Goal: Task Accomplishment & Management: Manage account settings

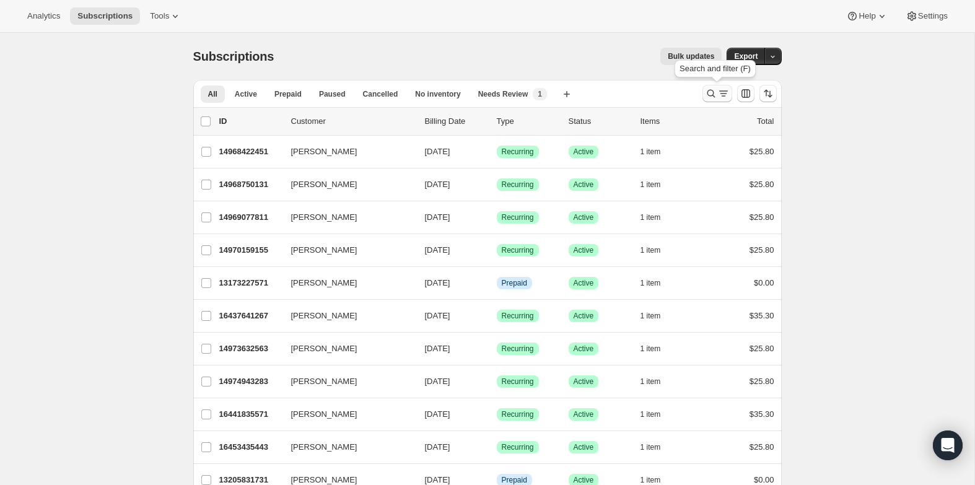
click at [706, 89] on icon "Search and filter results" at bounding box center [711, 93] width 12 height 12
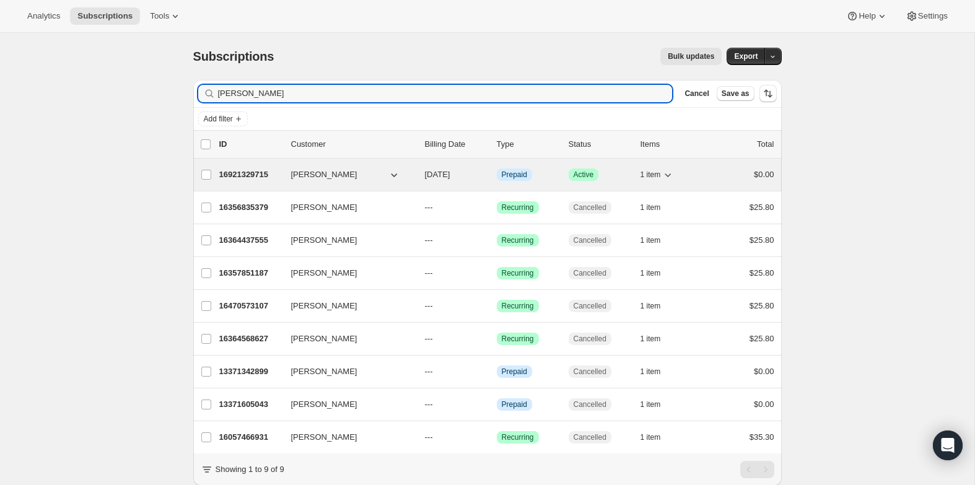
type input "rosaleen"
click at [225, 179] on p "16921329715" at bounding box center [250, 175] width 62 height 12
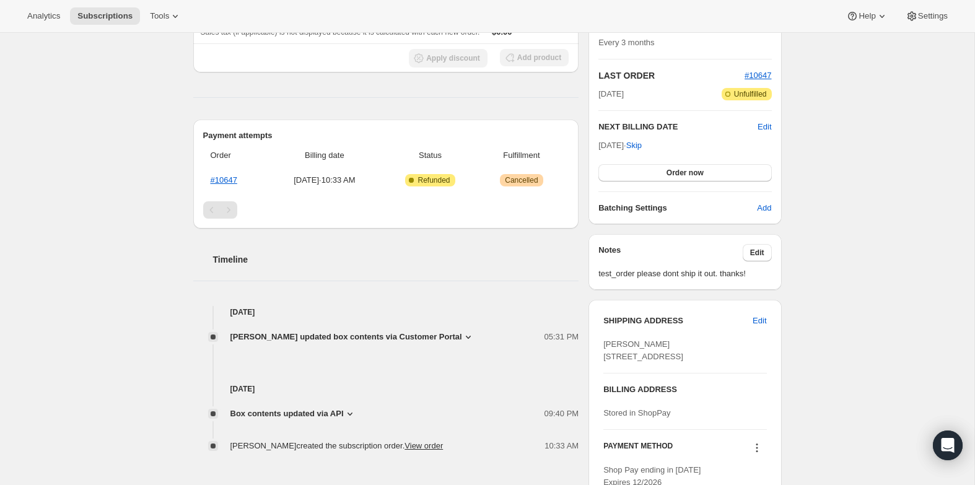
scroll to position [344, 0]
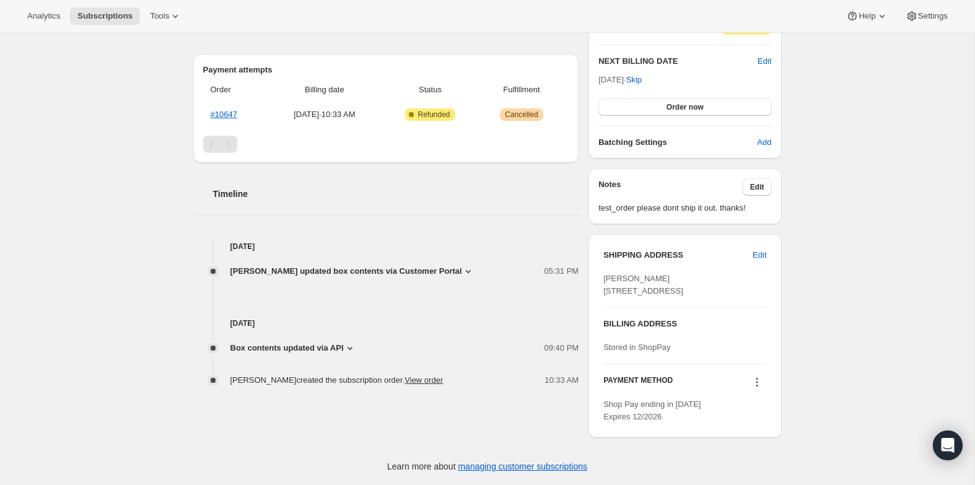
click at [247, 342] on span "Box contents updated via API" at bounding box center [286, 348] width 113 height 12
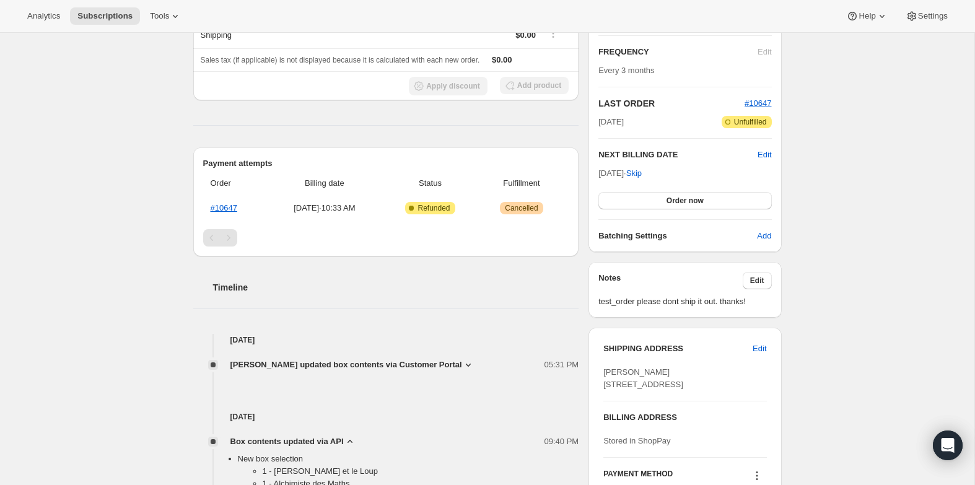
scroll to position [219, 0]
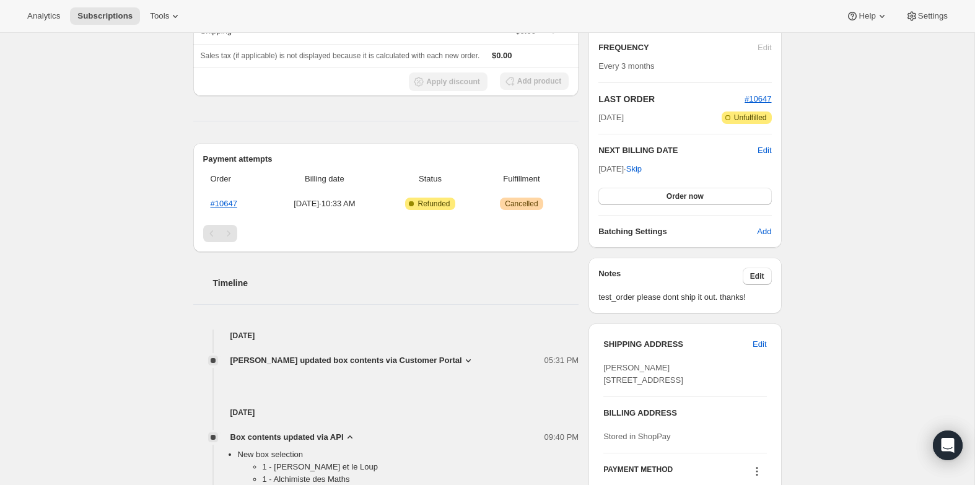
drag, startPoint x: 371, startPoint y: 359, endPoint x: 334, endPoint y: 363, distance: 37.4
click at [371, 359] on span "rosaleen zhou updated box contents via Customer Portal" at bounding box center [346, 360] width 232 height 12
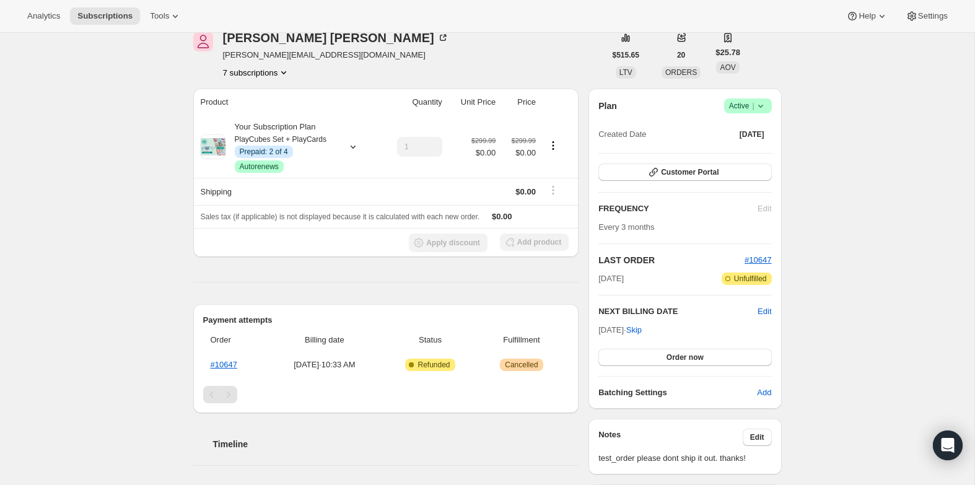
scroll to position [0, 0]
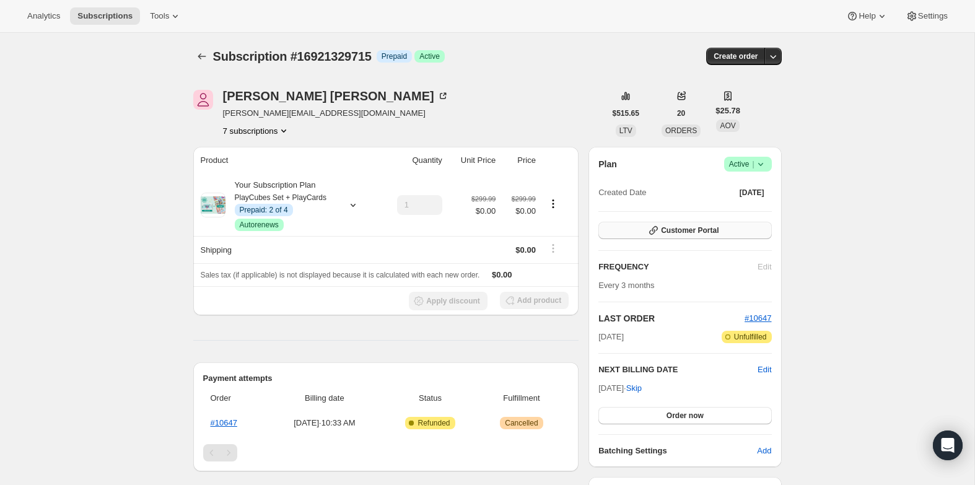
click at [683, 230] on span "Customer Portal" at bounding box center [690, 231] width 58 height 10
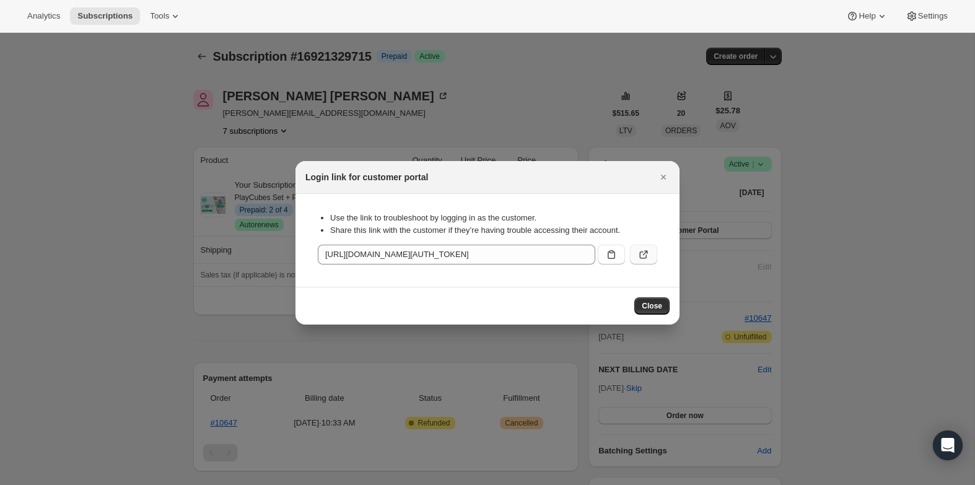
click at [647, 253] on icon ":re5:" at bounding box center [645, 252] width 5 height 5
drag, startPoint x: 662, startPoint y: 176, endPoint x: 597, endPoint y: 172, distance: 65.2
click at [662, 175] on icon "Close" at bounding box center [663, 177] width 5 height 5
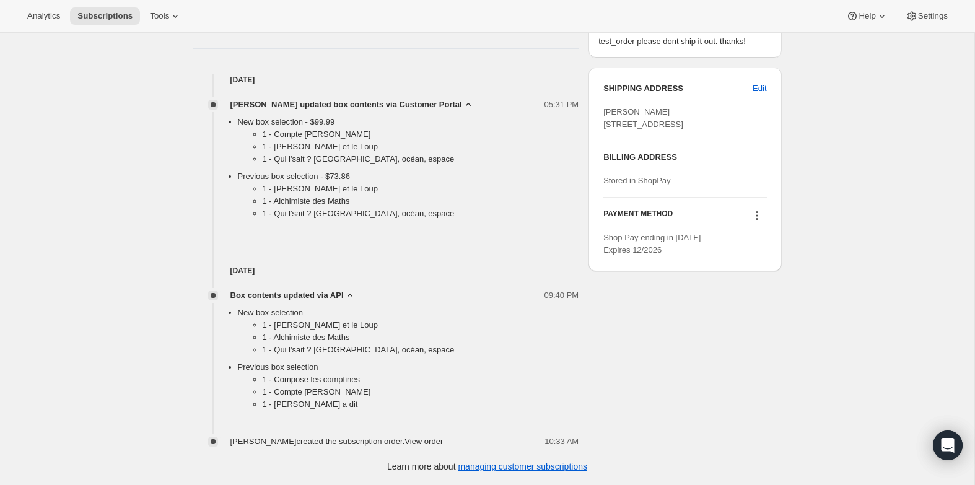
scroll to position [475, 0]
drag, startPoint x: 273, startPoint y: 380, endPoint x: 394, endPoint y: 381, distance: 120.8
click at [394, 381] on li "1 - Compose les comptines" at bounding box center [421, 380] width 317 height 12
copy li "Compose les comptines"
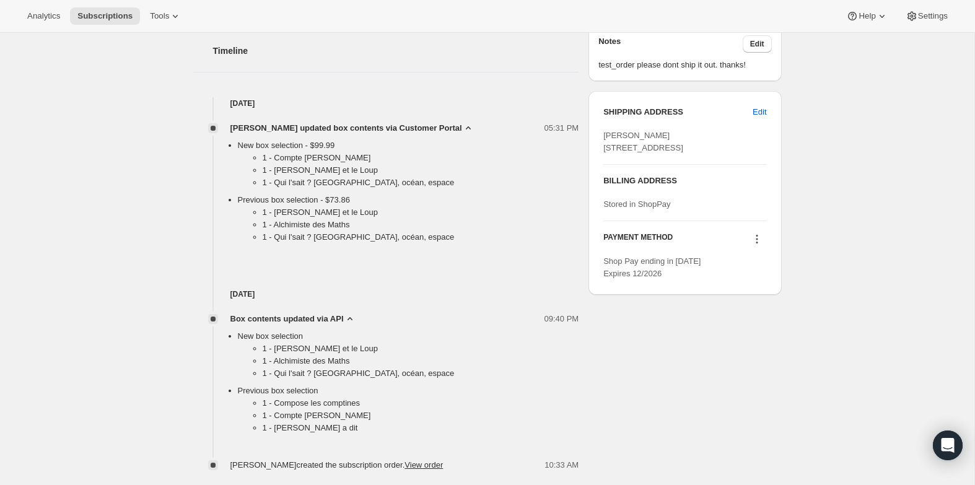
click at [371, 408] on li "1 - Compose les comptines" at bounding box center [421, 403] width 317 height 12
drag, startPoint x: 366, startPoint y: 404, endPoint x: 274, endPoint y: 407, distance: 91.1
click at [274, 407] on li "1 - Compose les comptines" at bounding box center [421, 403] width 317 height 12
copy li "Compose les comptines"
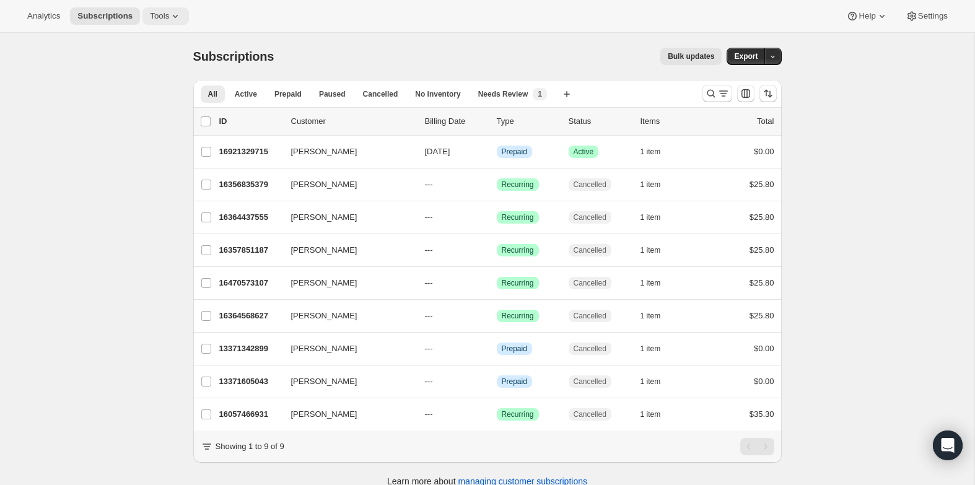
click at [160, 13] on span "Tools" at bounding box center [159, 16] width 19 height 10
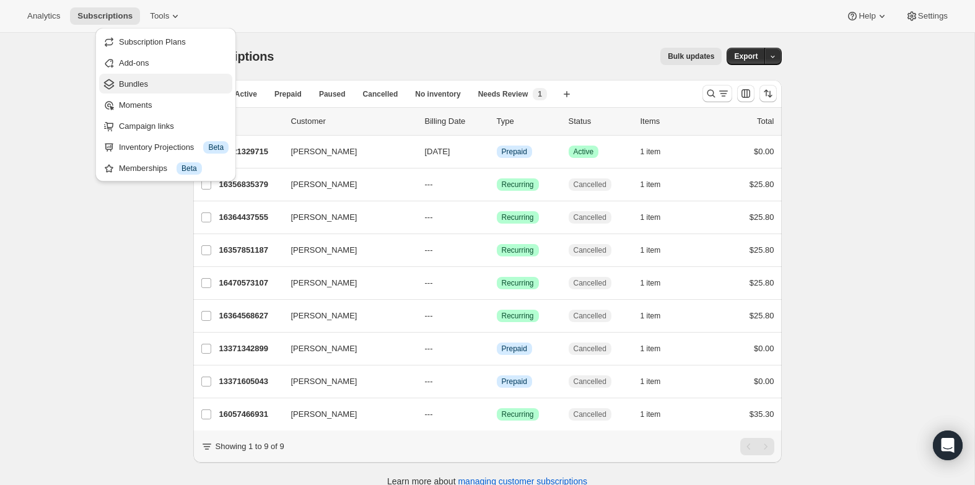
click at [138, 82] on span "Bundles" at bounding box center [133, 83] width 29 height 9
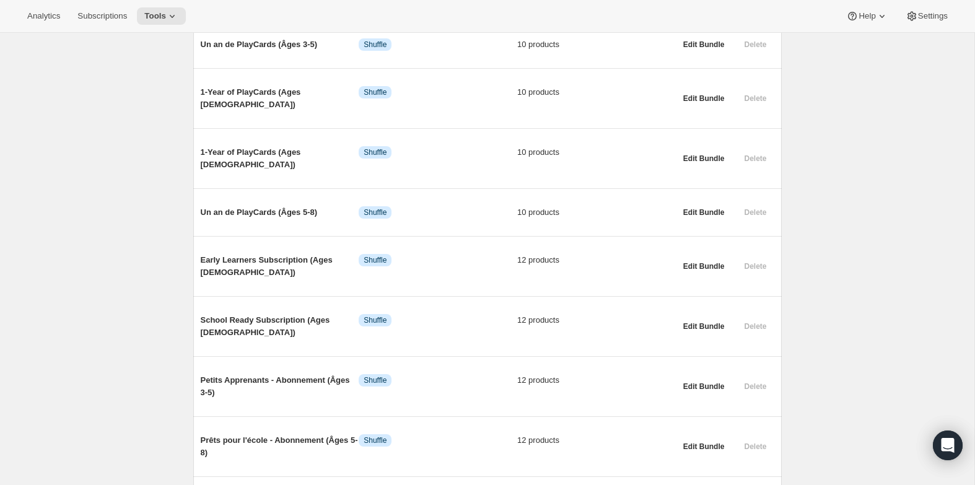
scroll to position [714, 0]
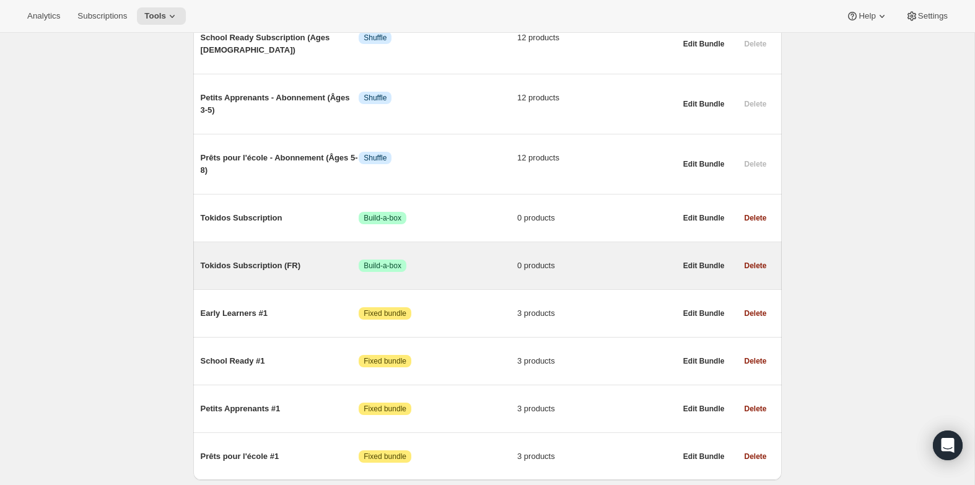
click at [260, 260] on span "Tokidos Subscription (FR)" at bounding box center [280, 266] width 159 height 12
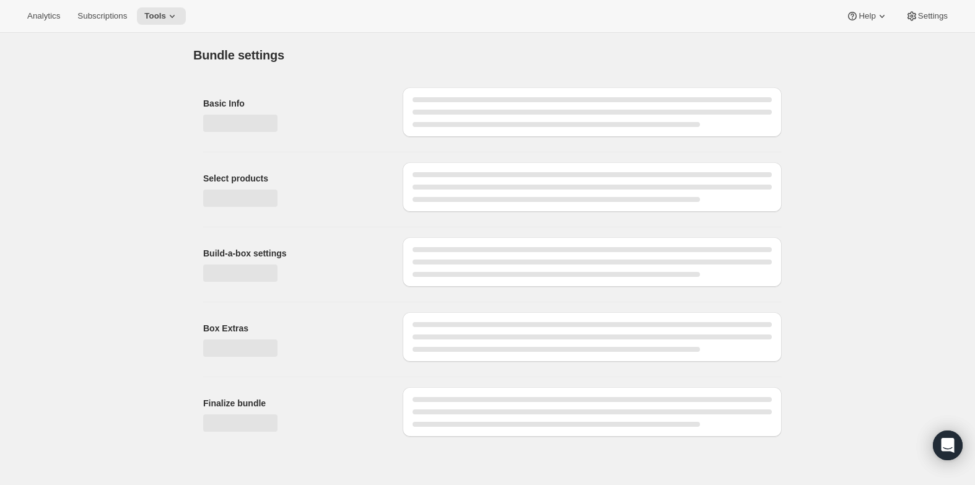
type input "Tokidos Subscription (FR)"
checkbox input "true"
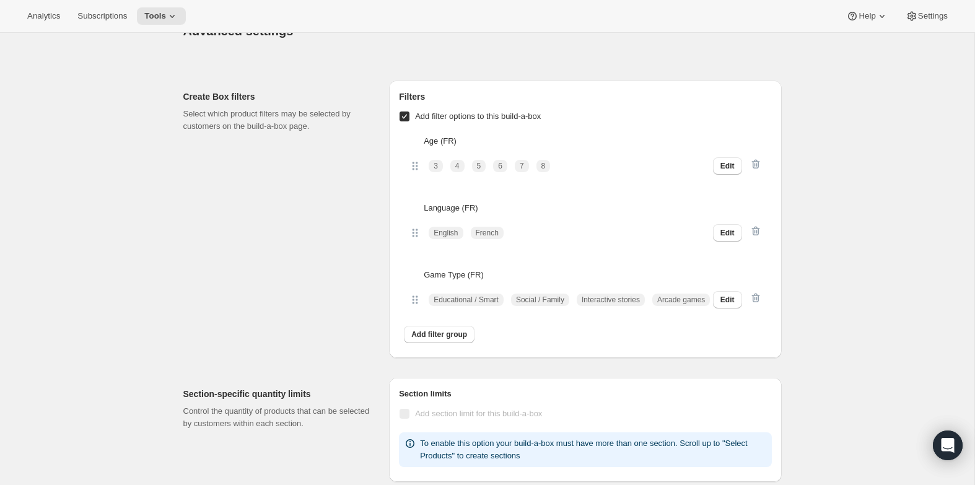
scroll to position [979, 0]
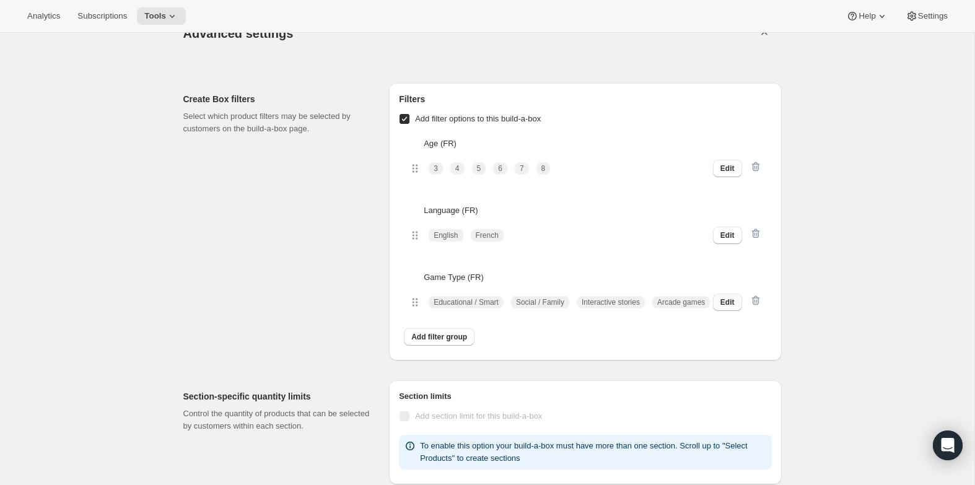
click at [726, 307] on span "Edit" at bounding box center [728, 302] width 14 height 10
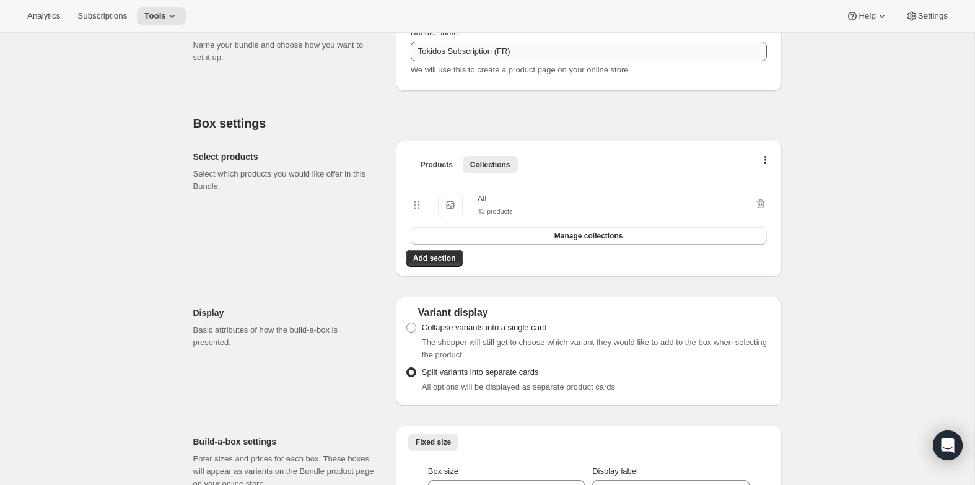
scroll to position [0, 0]
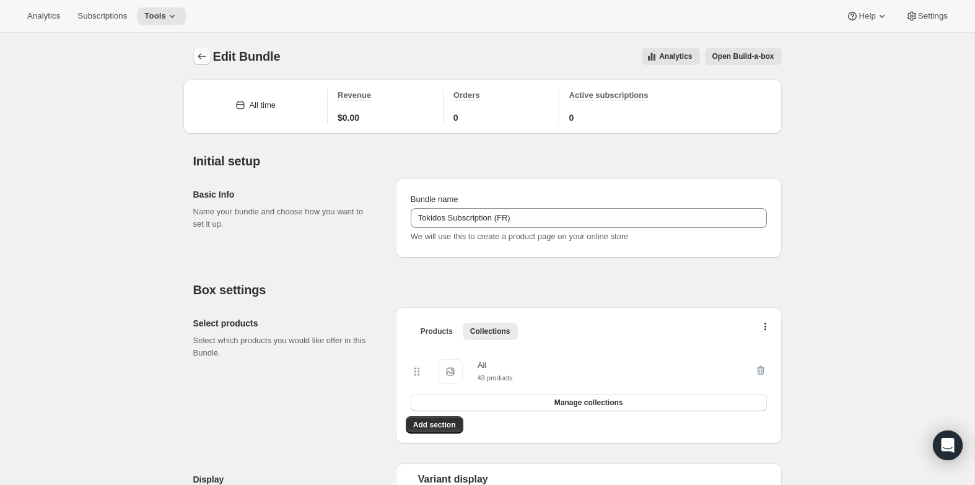
click at [200, 53] on icon "Bundles" at bounding box center [202, 56] width 12 height 12
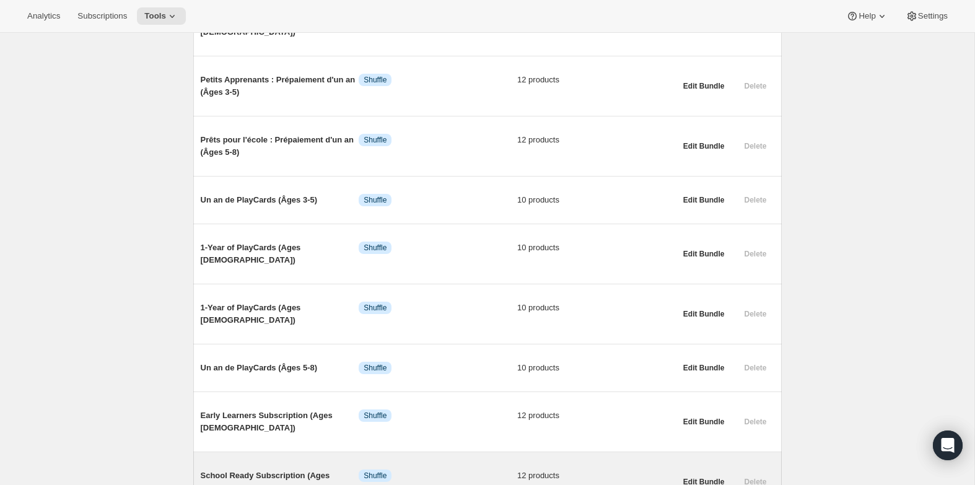
scroll to position [714, 0]
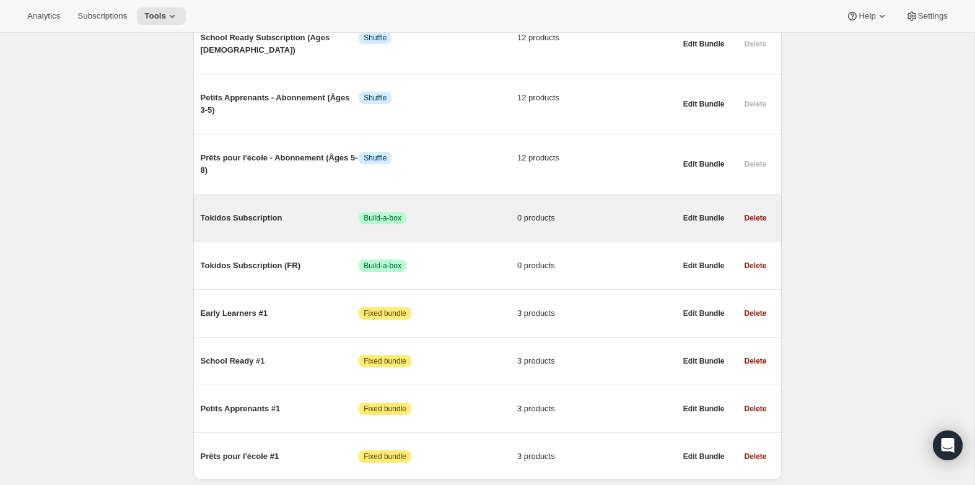
click at [241, 212] on span "Tokidos Subscription" at bounding box center [280, 218] width 159 height 12
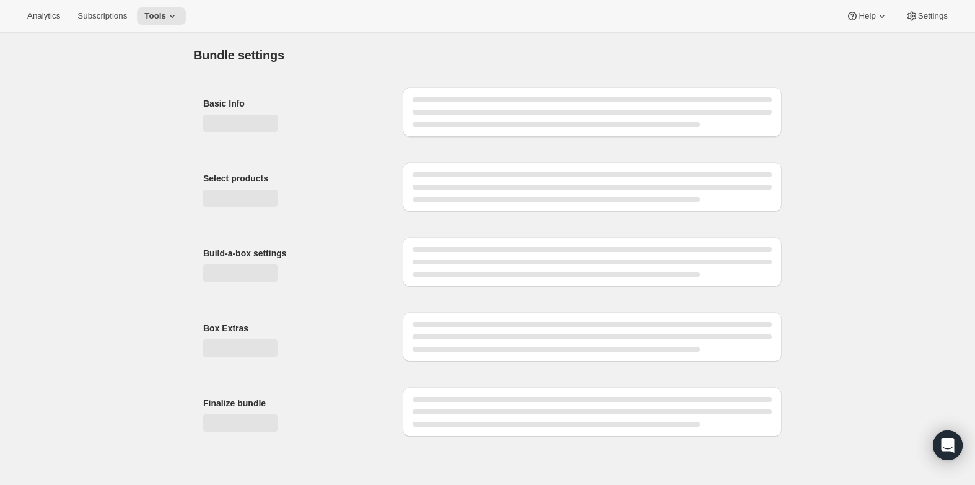
type input "Tokidos Subscription"
radio input "true"
checkbox input "true"
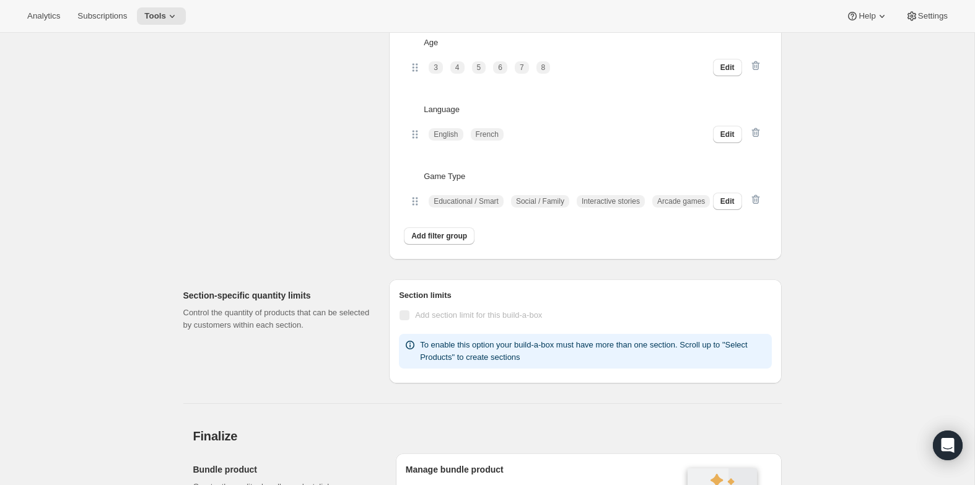
scroll to position [1076, 0]
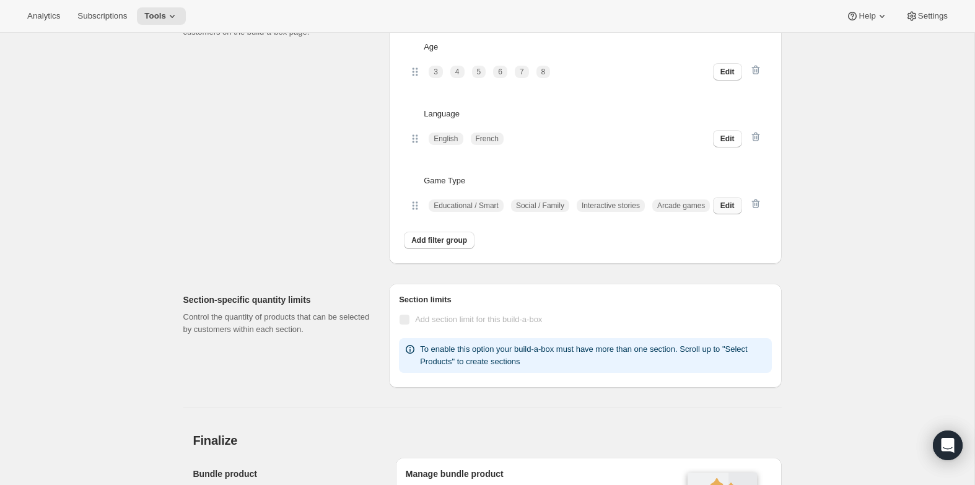
click at [721, 214] on button "Edit" at bounding box center [727, 205] width 29 height 17
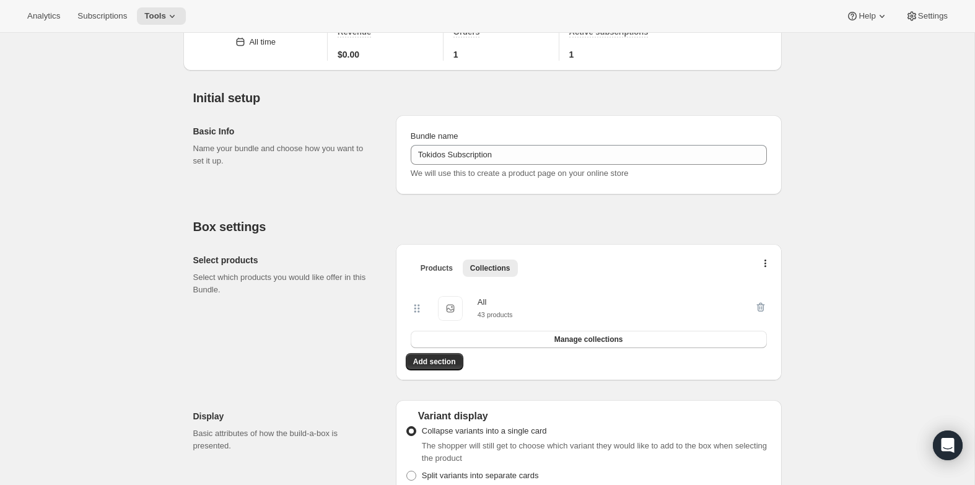
scroll to position [0, 0]
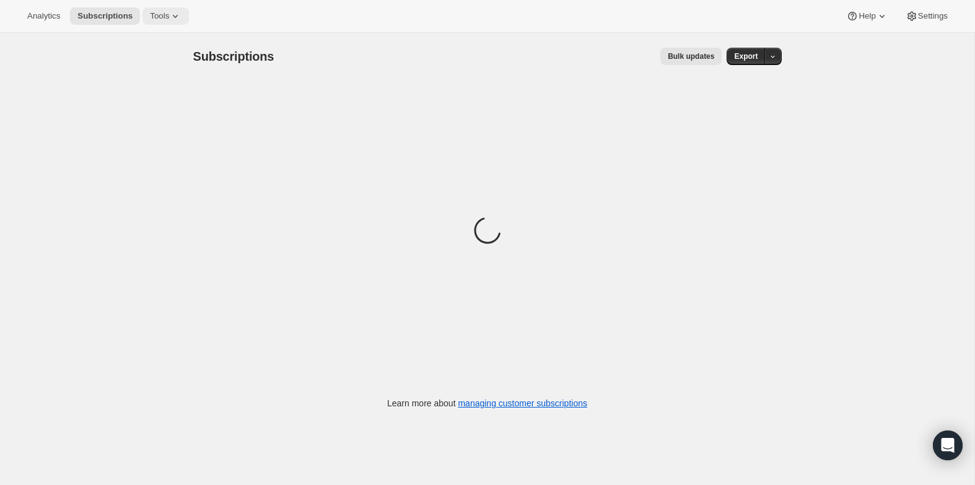
click at [169, 15] on span "Tools" at bounding box center [159, 16] width 19 height 10
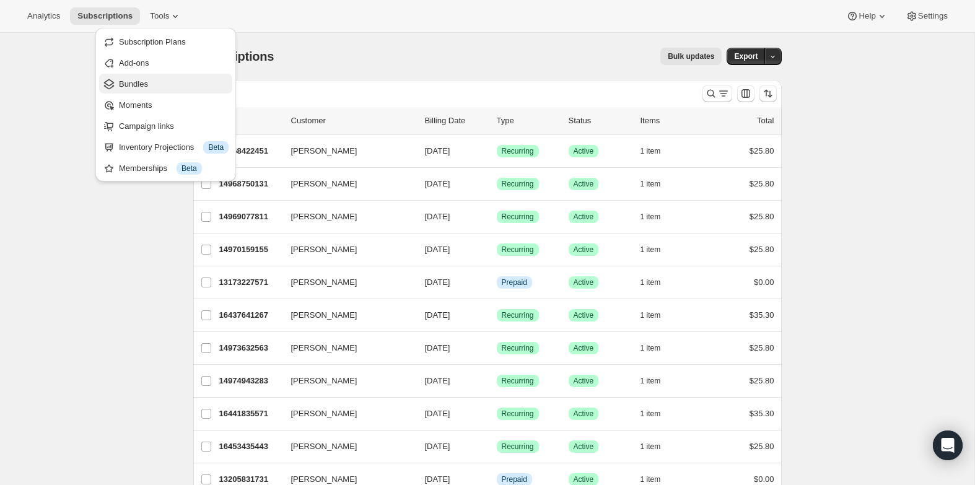
click at [126, 86] on span "Bundles" at bounding box center [133, 83] width 29 height 9
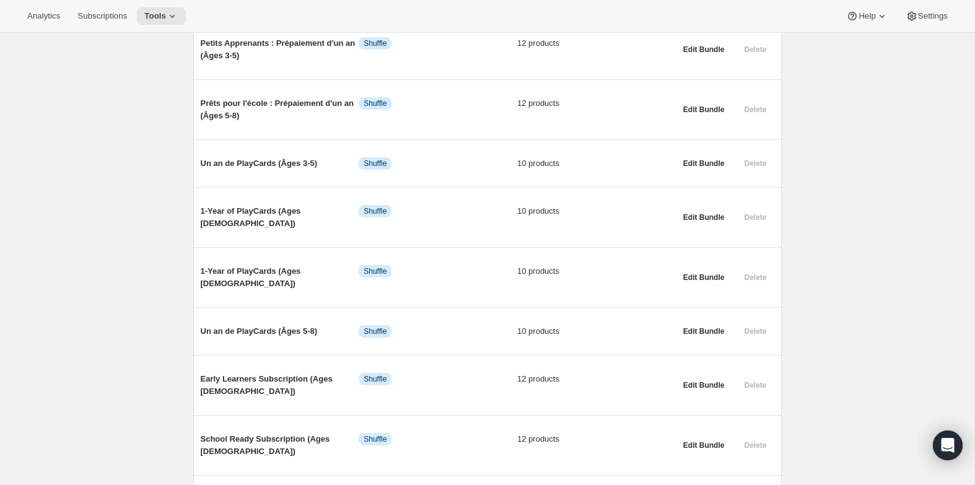
scroll to position [714, 0]
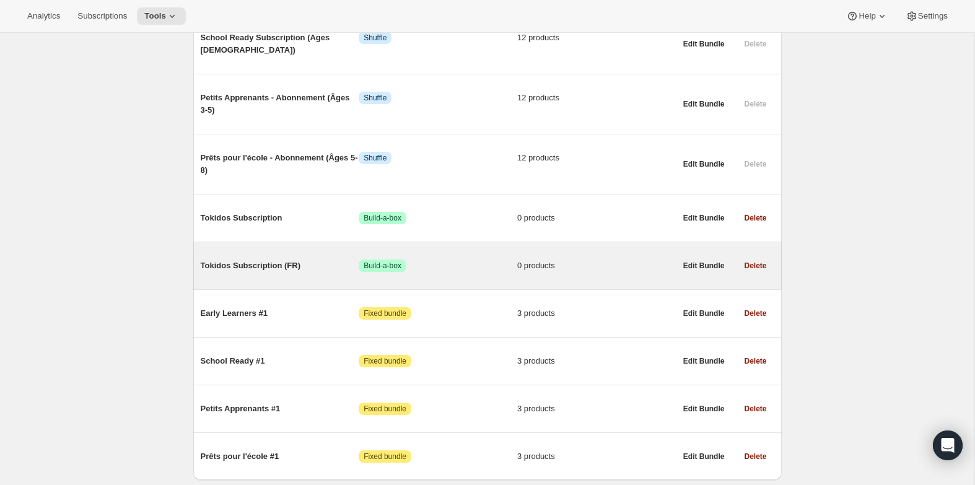
click at [242, 260] on span "Tokidos Subscription (FR)" at bounding box center [280, 266] width 159 height 12
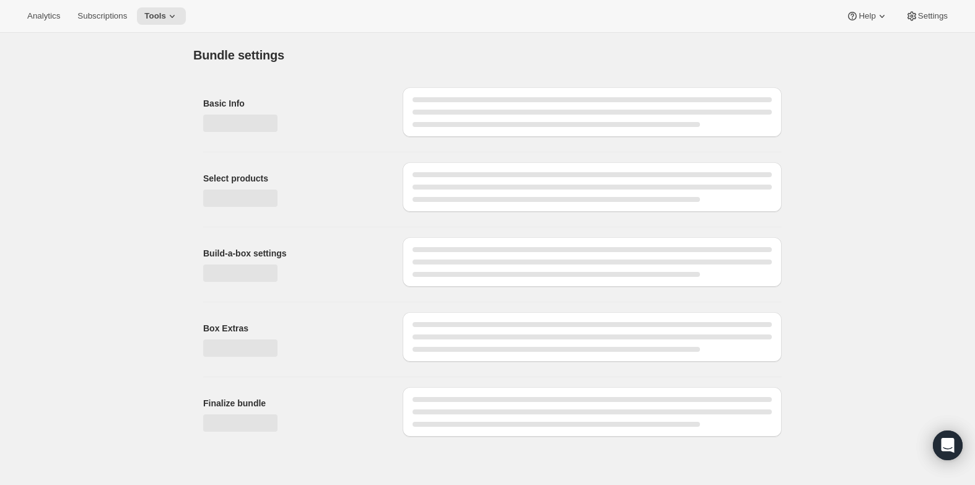
type input "Tokidos Subscription (FR)"
checkbox input "true"
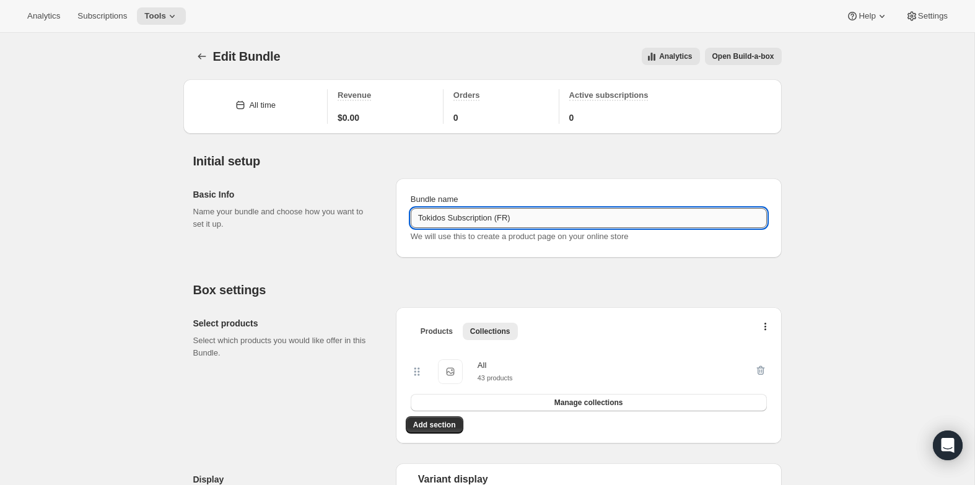
click at [504, 219] on input "Tokidos Subscription (FR)" at bounding box center [589, 218] width 356 height 20
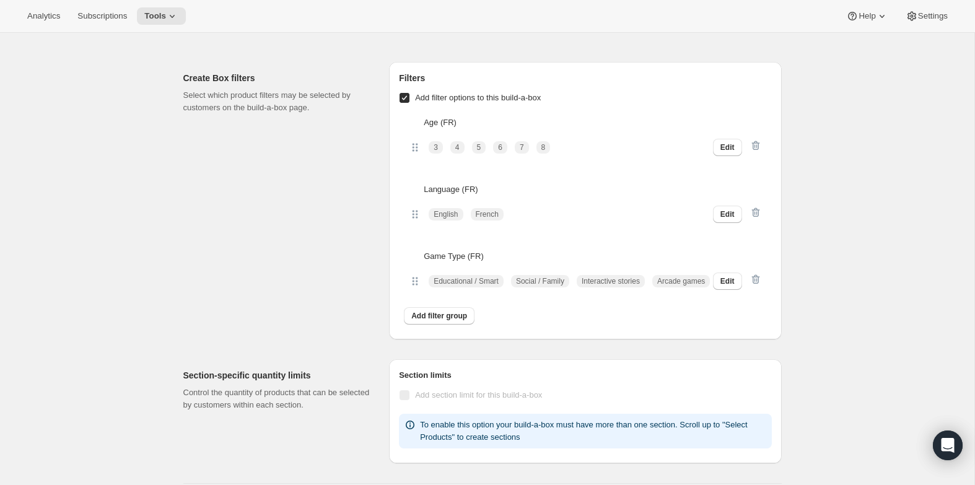
scroll to position [1002, 0]
